Goal: Transaction & Acquisition: Purchase product/service

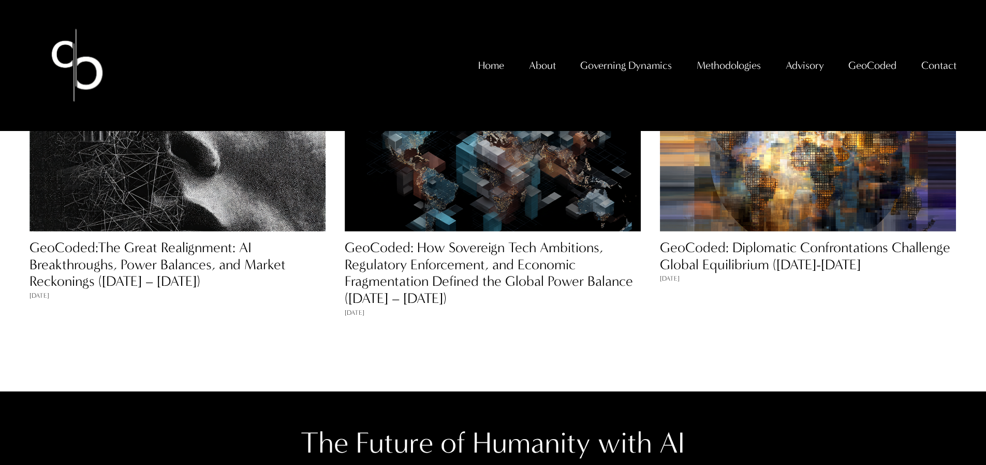
scroll to position [955, 0]
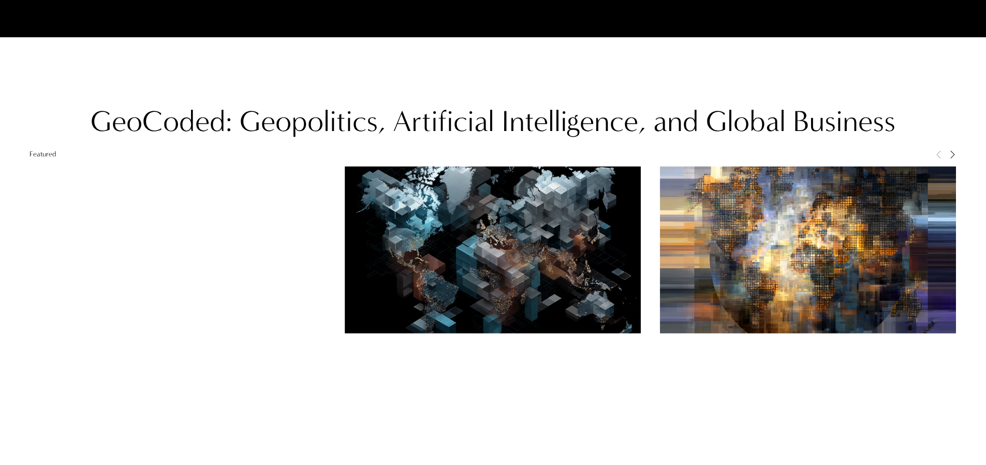
scroll to position [967, 0]
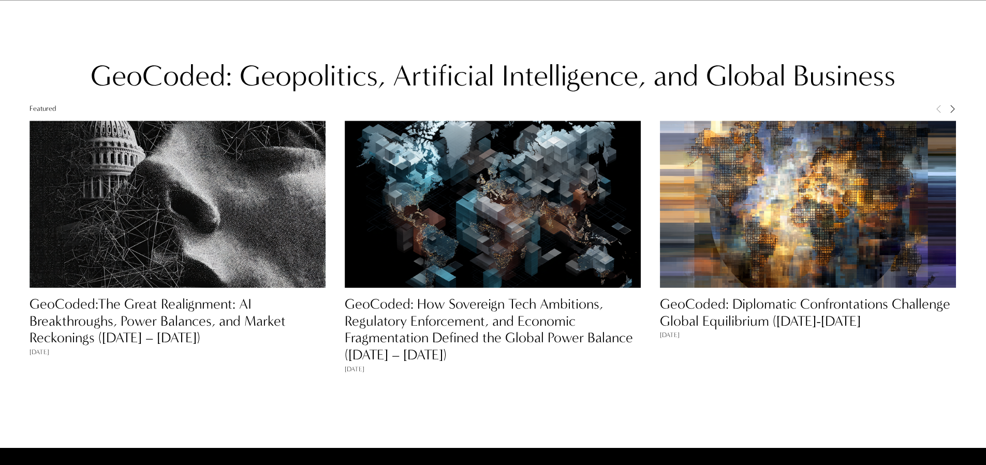
click at [222, 309] on link "GeoCoded:The Great Realignment: AI Breakthroughs, Power Balances, and Market Re…" at bounding box center [157, 320] width 256 height 51
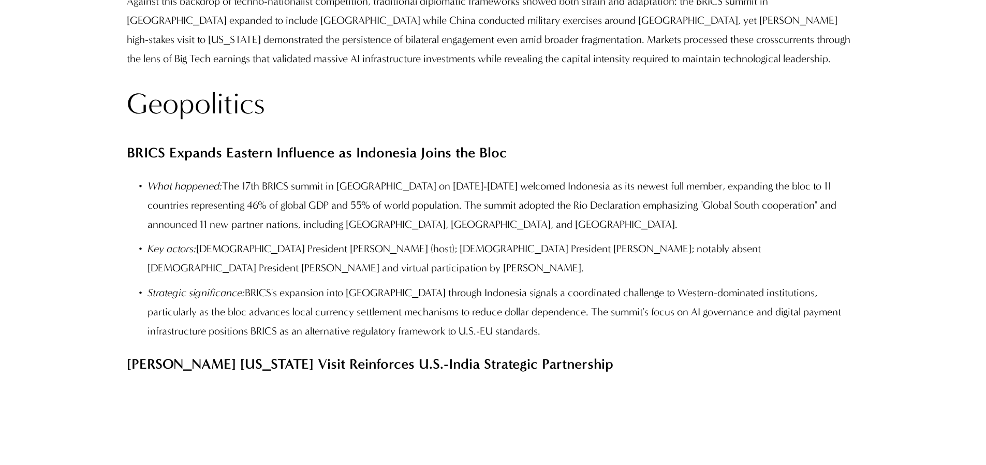
scroll to position [1047, 0]
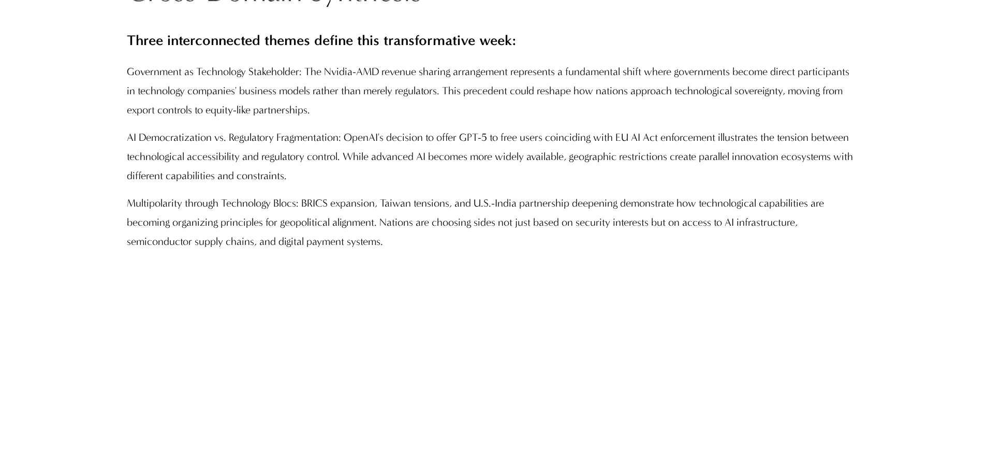
scroll to position [3828, 0]
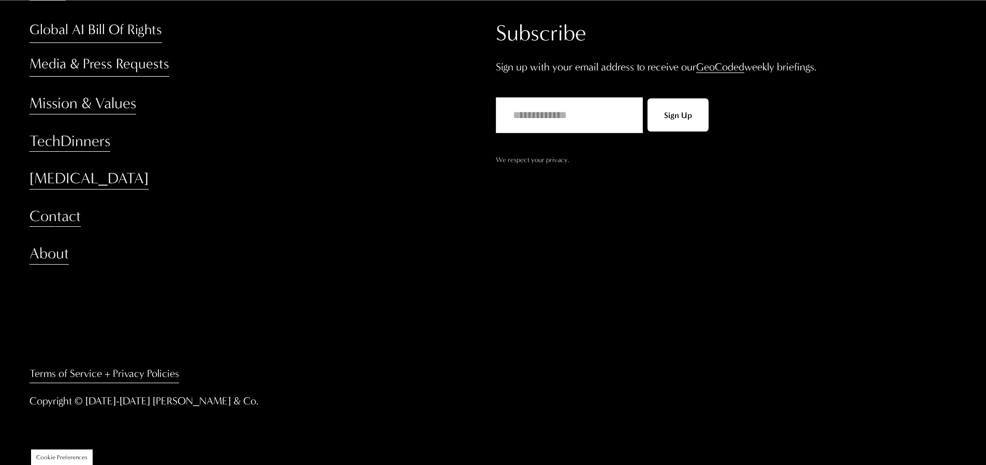
click at [62, 179] on link "[MEDICAL_DATA]" at bounding box center [88, 178] width 119 height 21
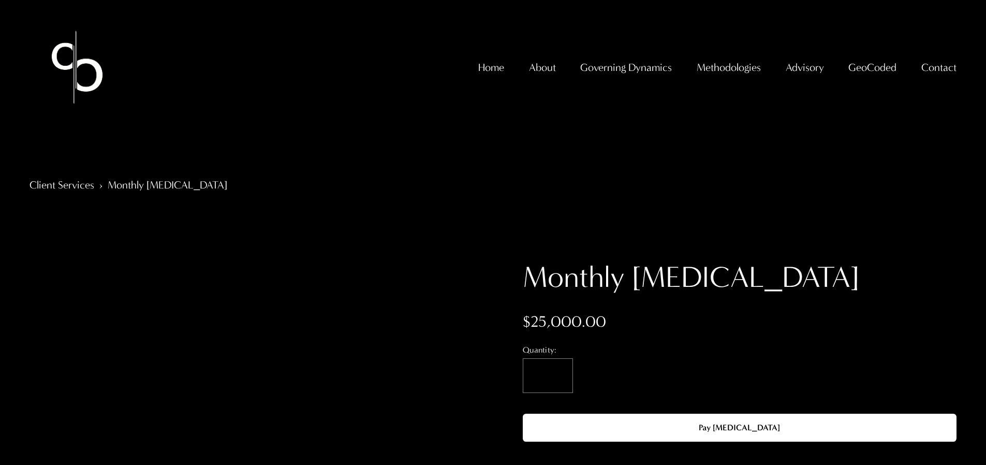
click at [615, 426] on div "Pay [MEDICAL_DATA]" at bounding box center [738, 427] width 385 height 10
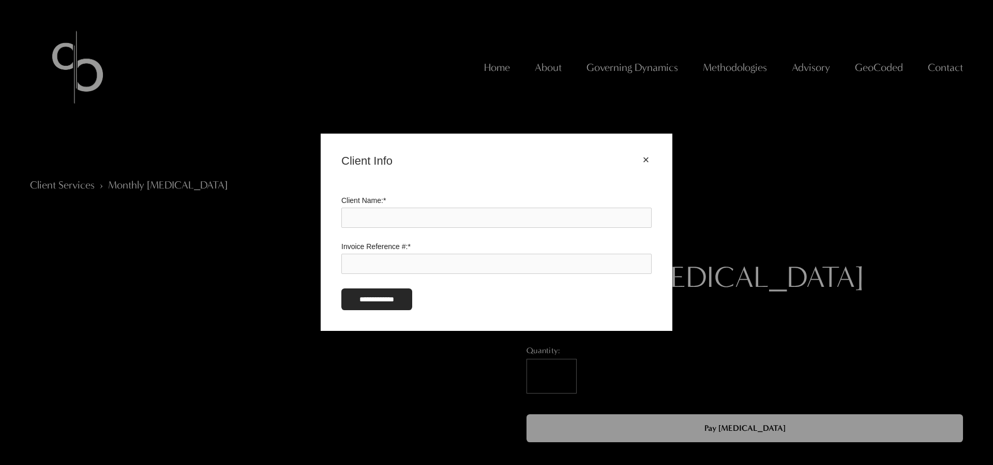
click at [645, 158] on div "×" at bounding box center [646, 159] width 11 height 11
